Goal: Find contact information

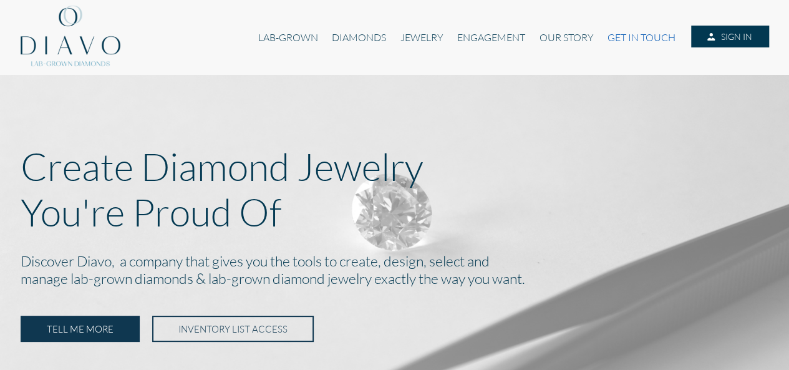
click at [644, 40] on link "GET IN TOUCH" at bounding box center [642, 38] width 82 height 24
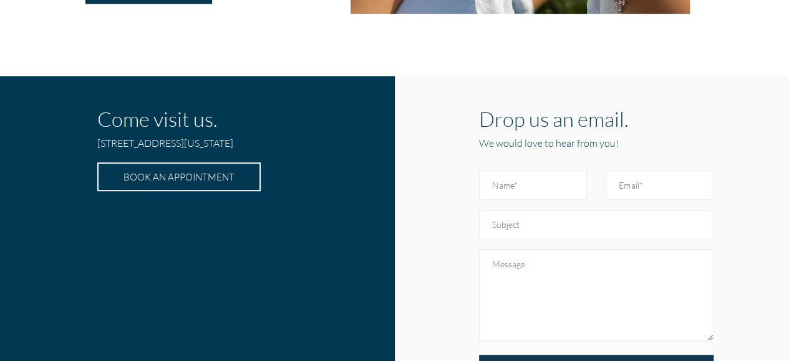
scroll to position [374, 0]
